Goal: Task Accomplishment & Management: Complete application form

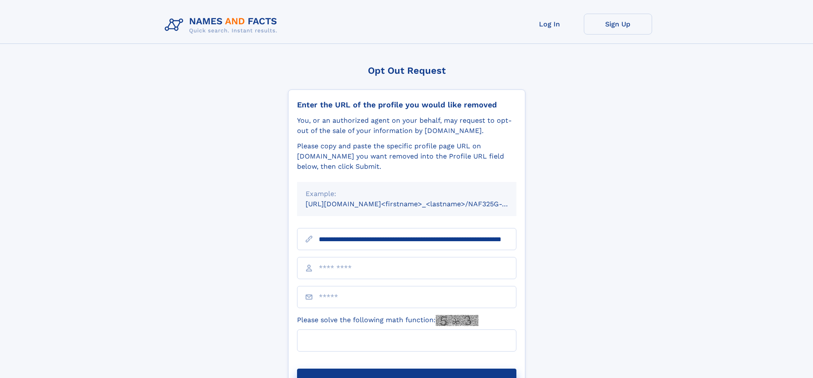
scroll to position [0, 80]
type input "**********"
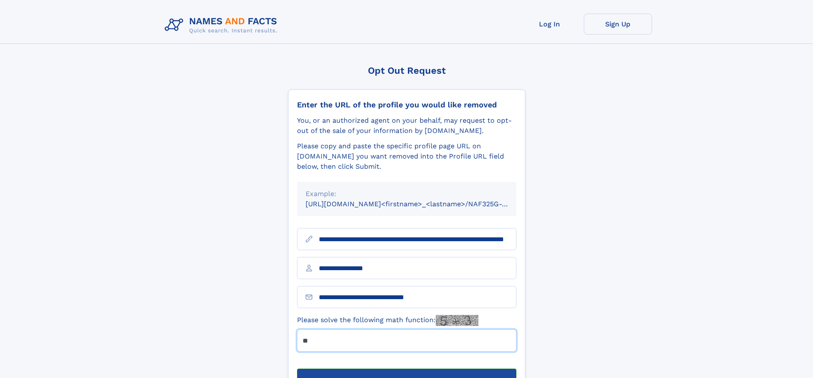
type input "**"
click at [406, 369] on button "Submit Opt Out Request" at bounding box center [406, 382] width 219 height 27
